Goal: Information Seeking & Learning: Learn about a topic

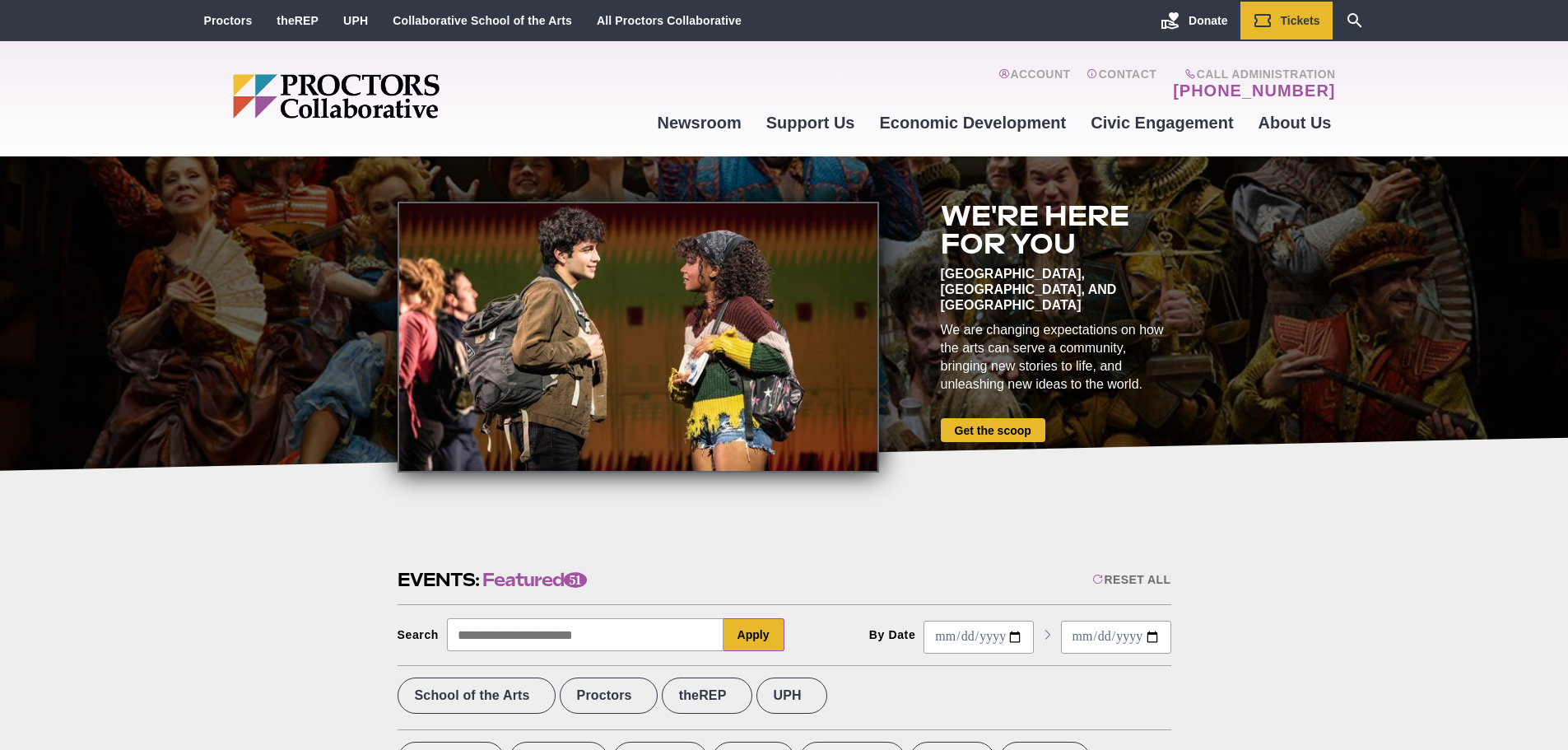
drag, startPoint x: 1046, startPoint y: 546, endPoint x: 911, endPoint y: 471, distance: 154.4
click at [448, 24] on link "Collaborative School of the Arts" at bounding box center [482, 20] width 179 height 13
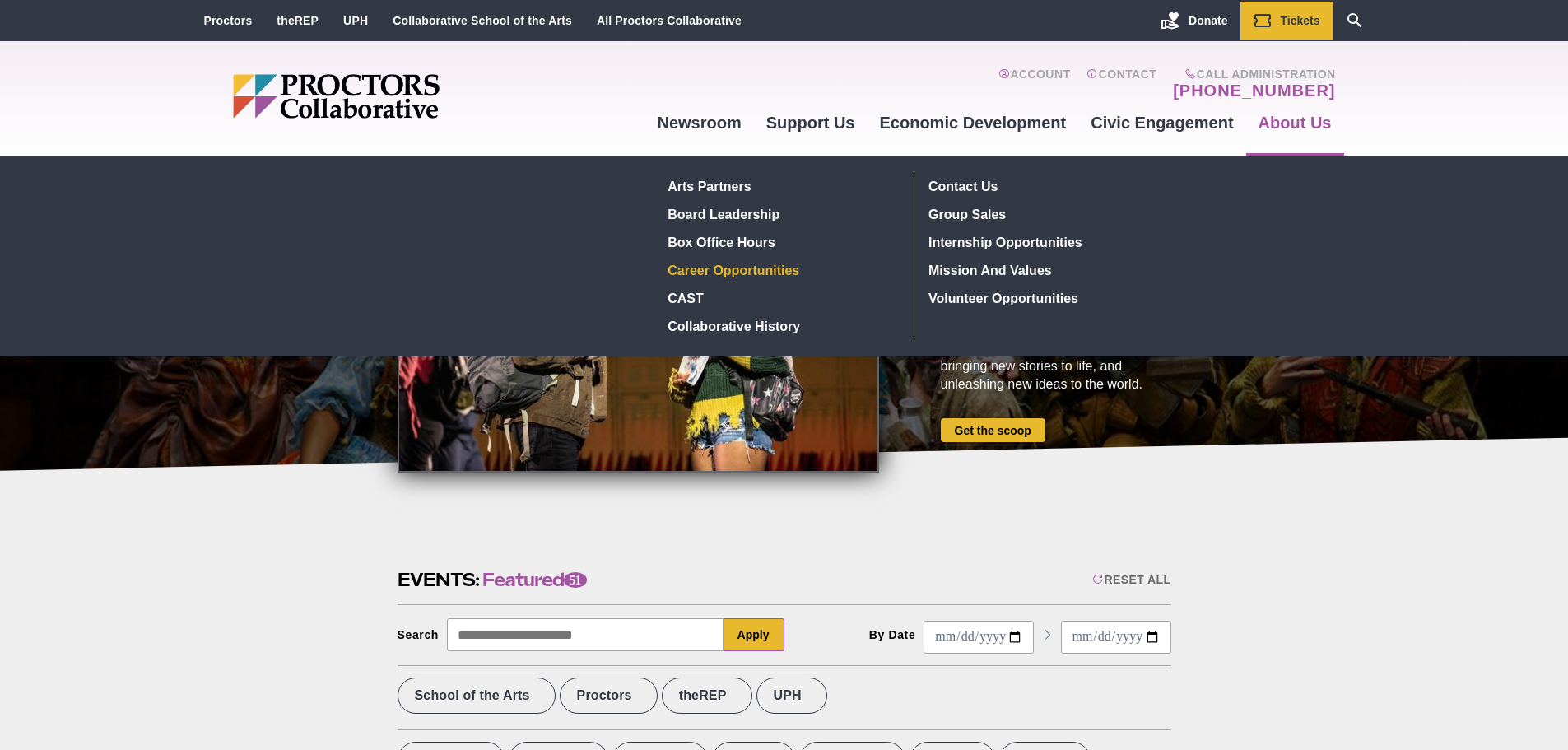
click at [796, 278] on link "Career Opportunities" at bounding box center [781, 270] width 239 height 28
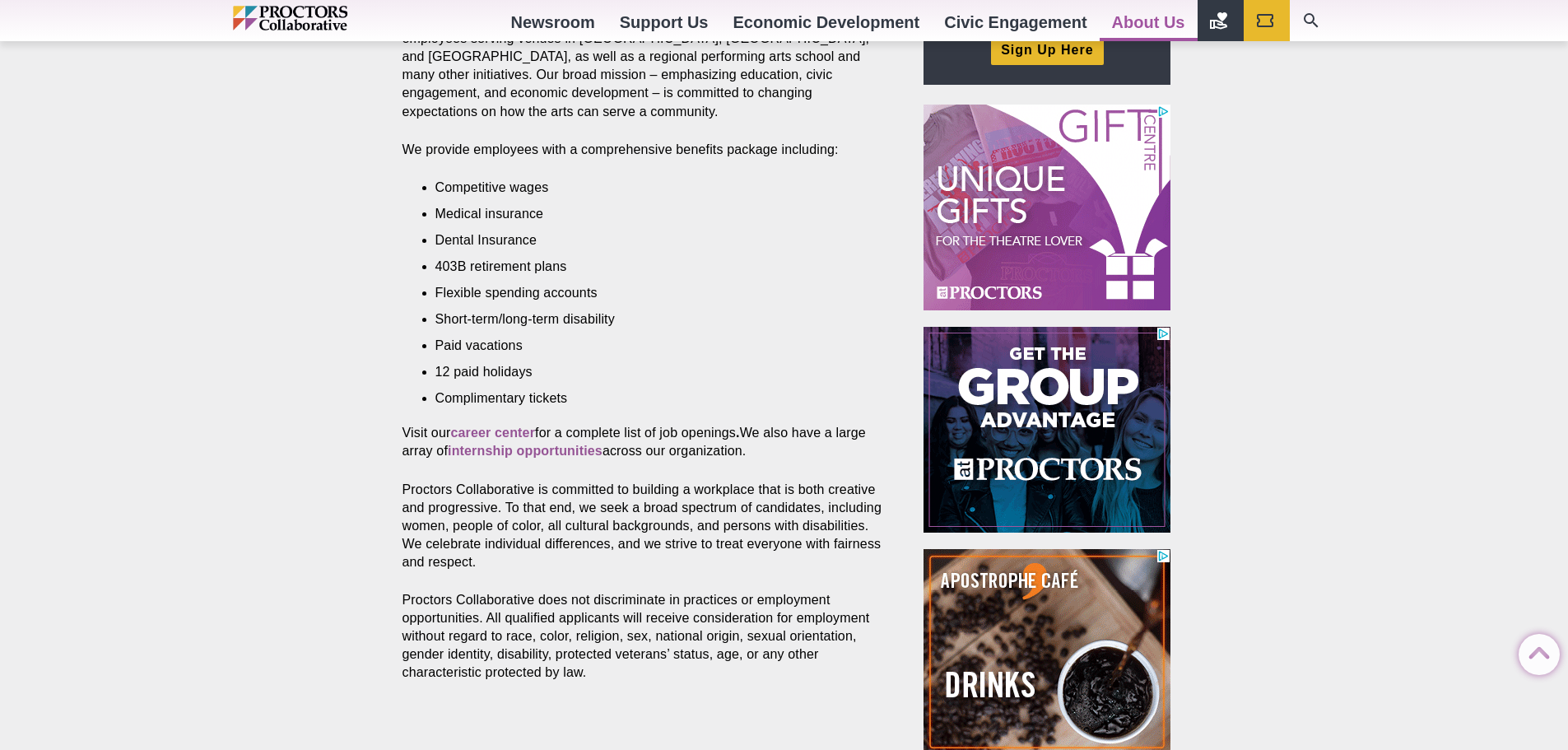
scroll to position [658, 0]
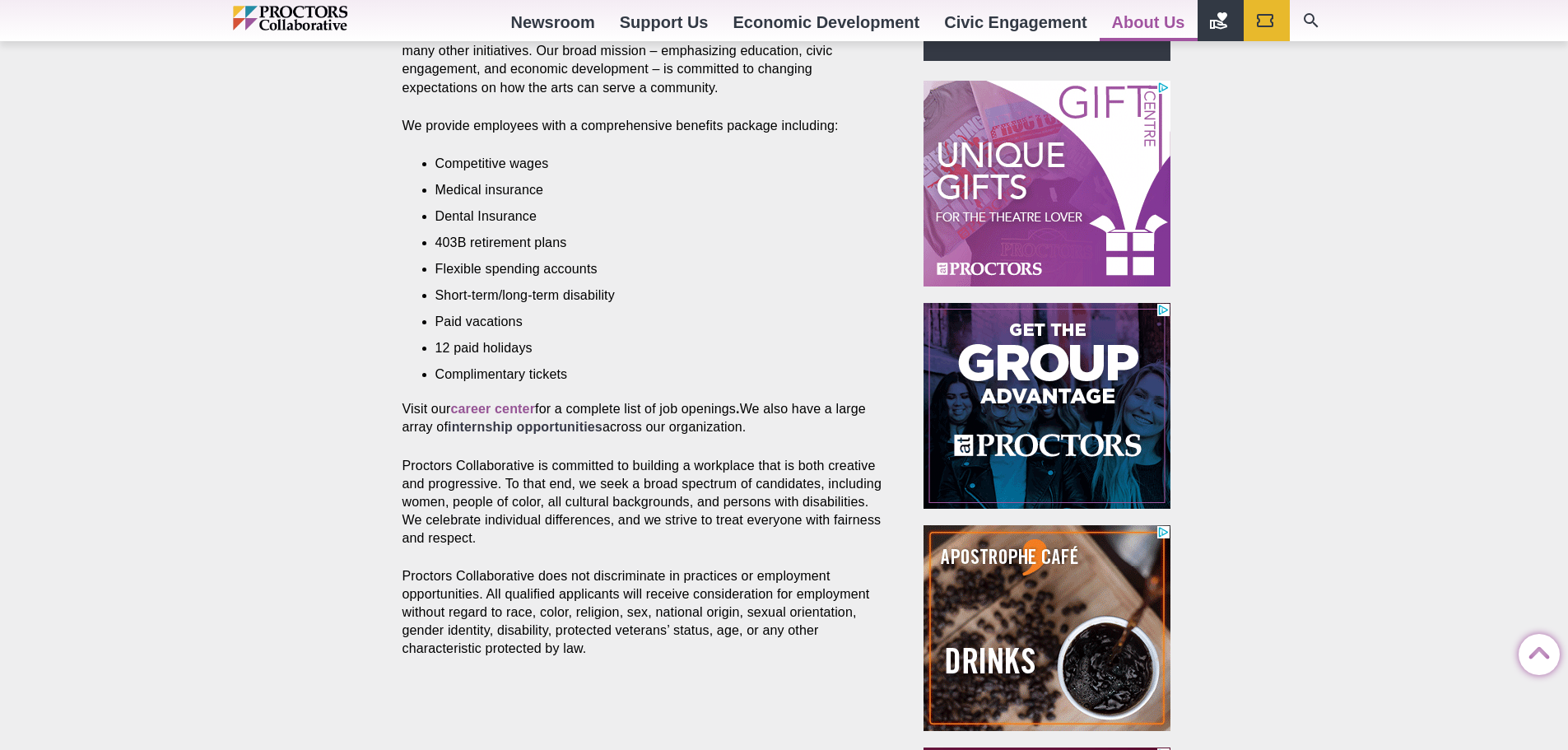
click at [531, 420] on strong "internship opportunities" at bounding box center [524, 427] width 154 height 14
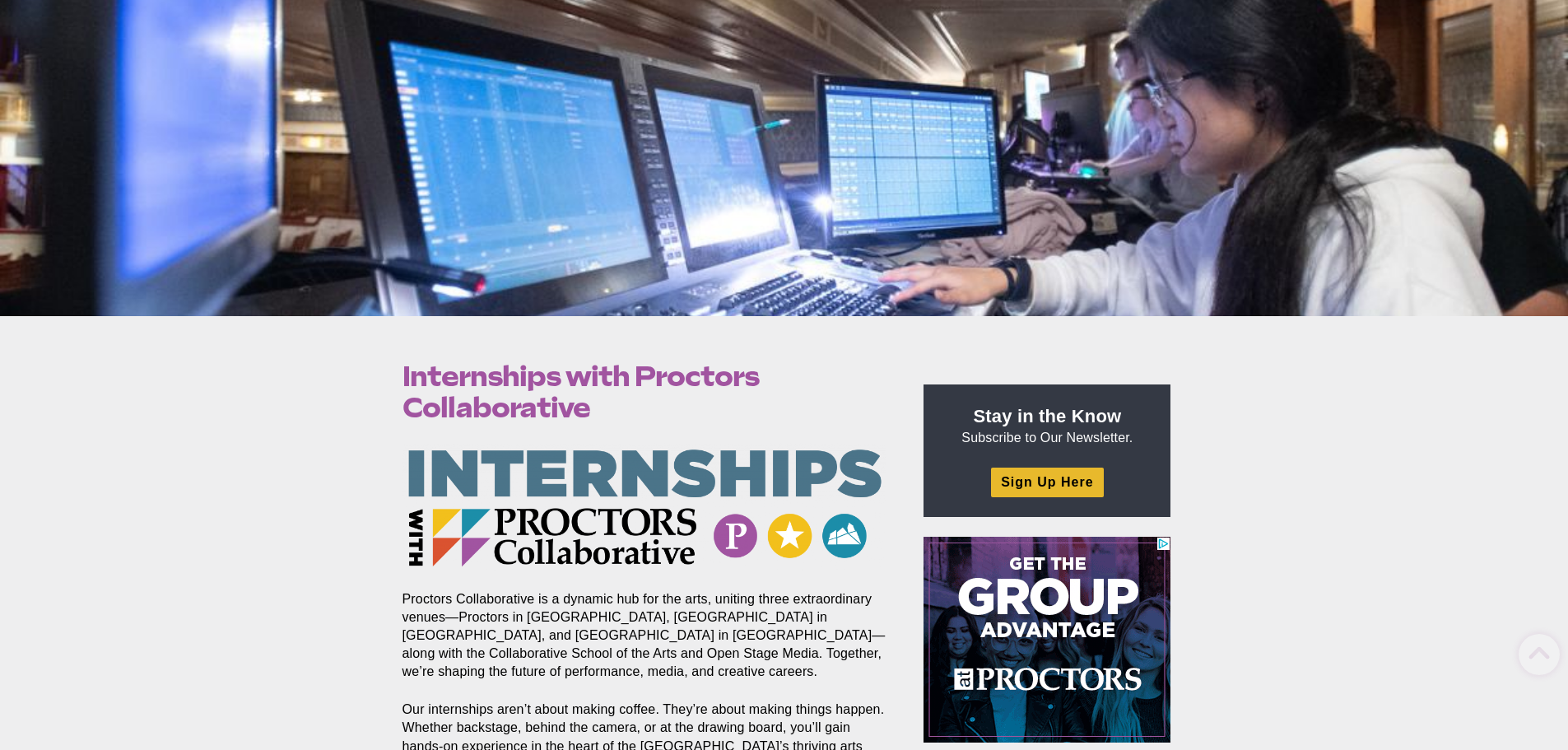
scroll to position [247, 0]
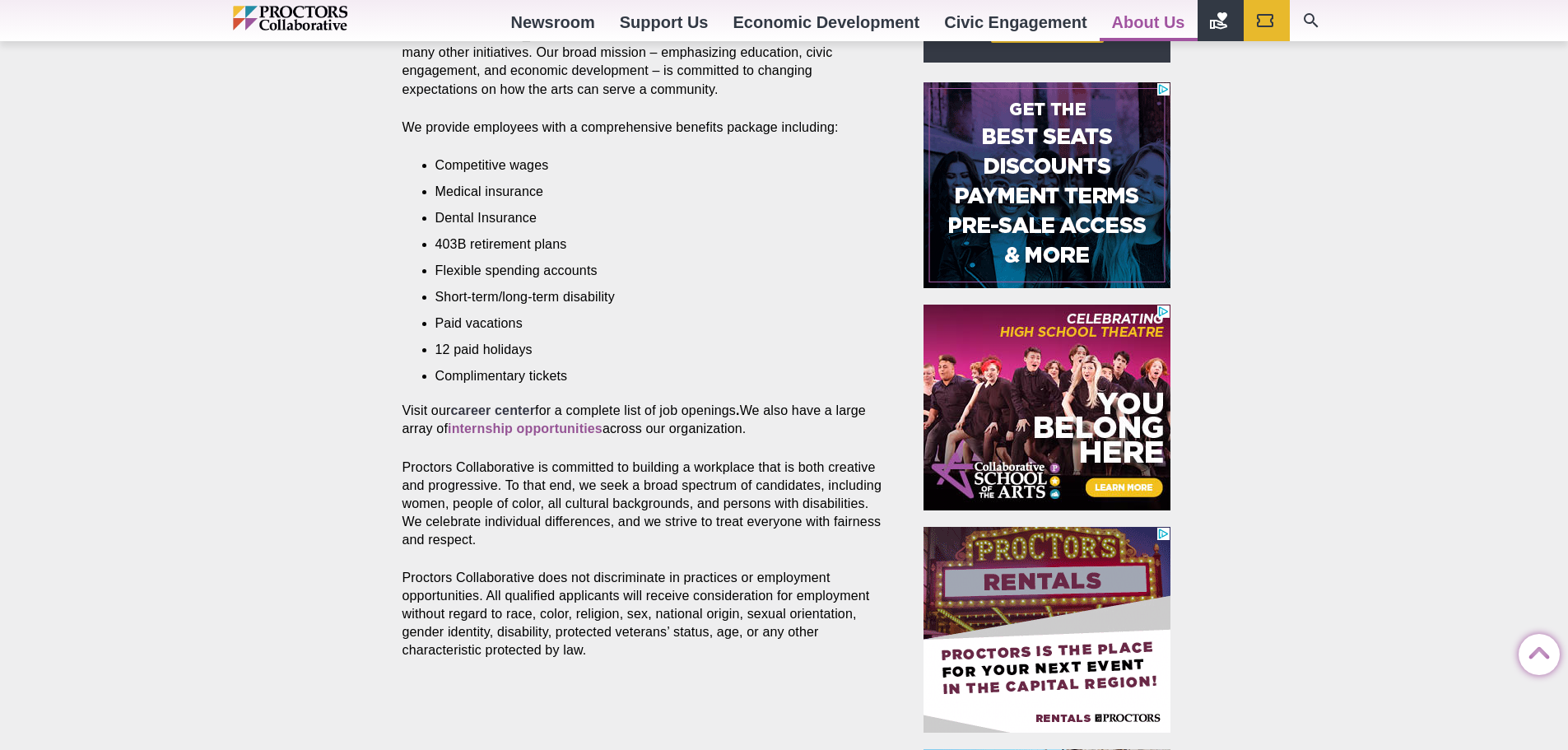
click at [497, 404] on strong "career center" at bounding box center [493, 410] width 85 height 14
